Goal: Obtain resource: Obtain resource

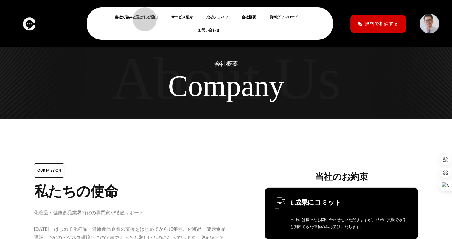
click at [142, 16] on link "当社の強みと選ばれる理由" at bounding box center [139, 16] width 48 height 7
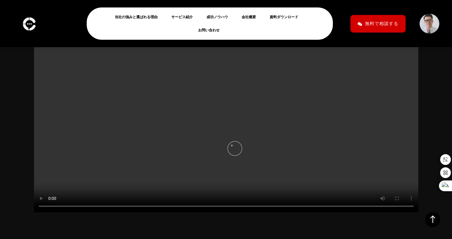
scroll to position [154, 0]
click at [211, 129] on video at bounding box center [226, 102] width 385 height 216
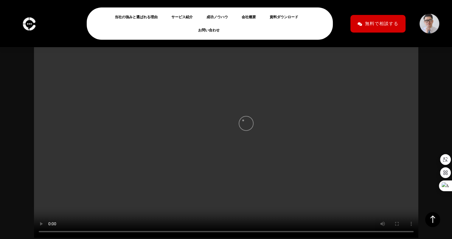
scroll to position [126, 0]
click at [241, 119] on video at bounding box center [226, 130] width 385 height 216
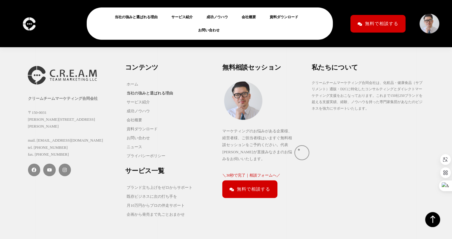
scroll to position [1543, 0]
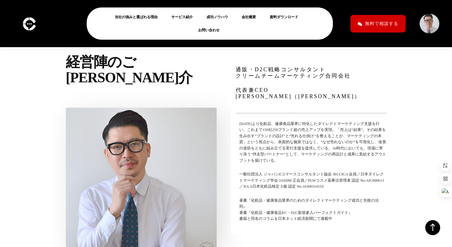
scroll to position [1992, 0]
click at [280, 19] on link "資料ダウンロード" at bounding box center [286, 16] width 33 height 7
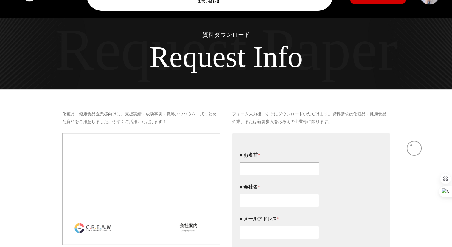
scroll to position [30, 0]
